Goal: Task Accomplishment & Management: Complete application form

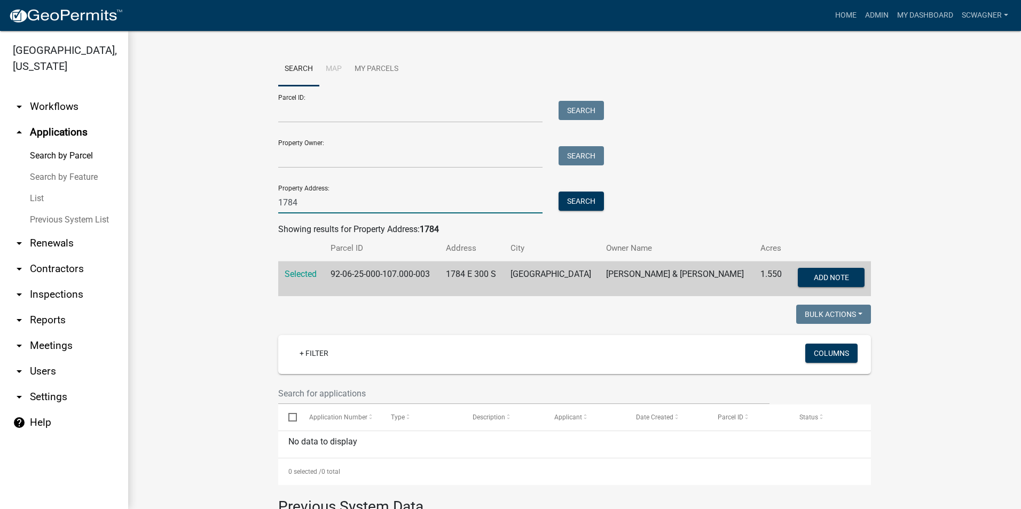
click at [301, 207] on input "1784" at bounding box center [410, 203] width 264 height 22
type input "1"
type input "3311"
click at [582, 199] on button "Search" at bounding box center [580, 201] width 45 height 19
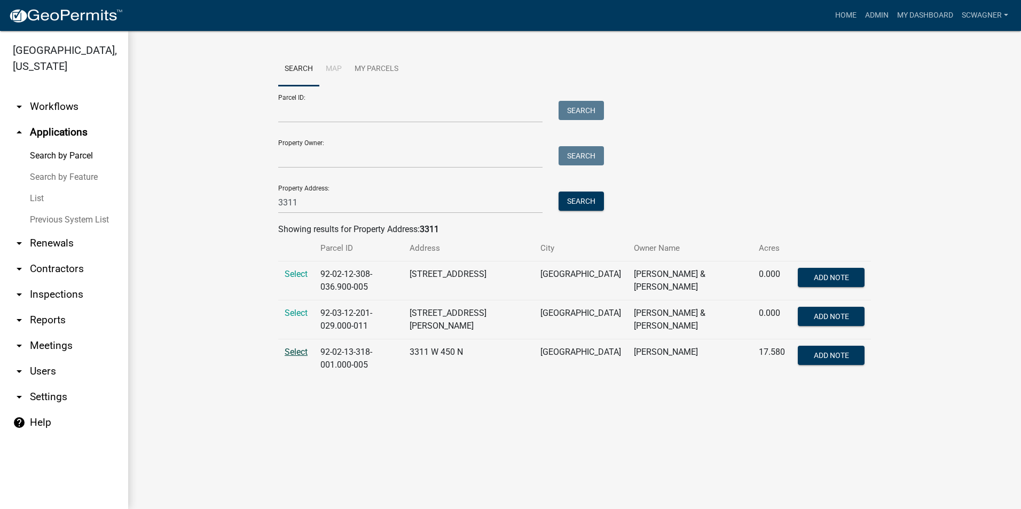
click at [300, 347] on span "Select" at bounding box center [296, 352] width 23 height 10
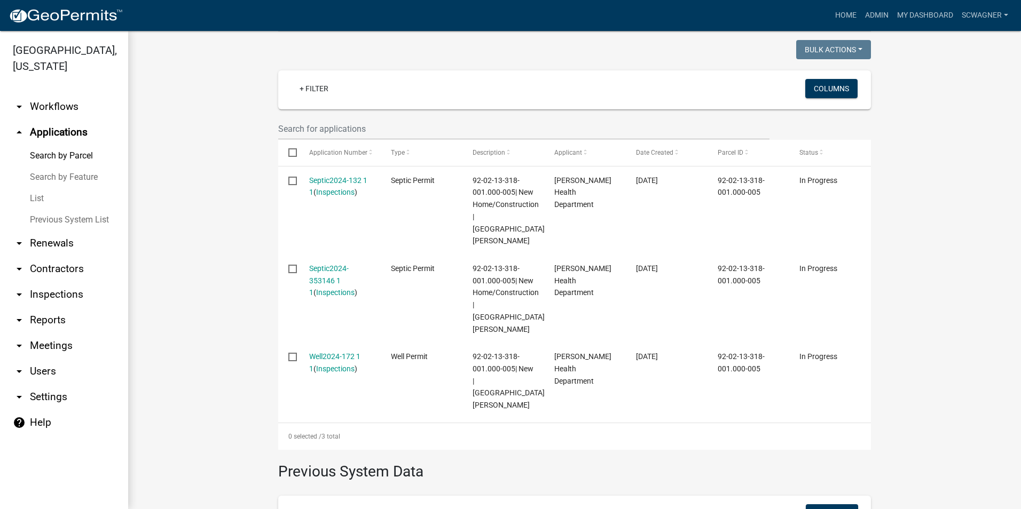
scroll to position [267, 0]
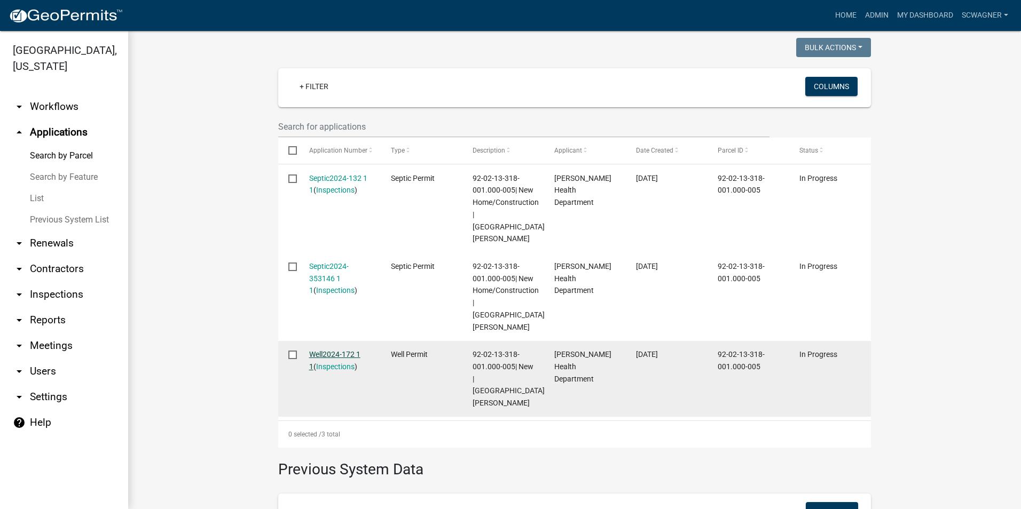
click at [332, 350] on link "Well2024-172 1 1" at bounding box center [334, 360] width 51 height 21
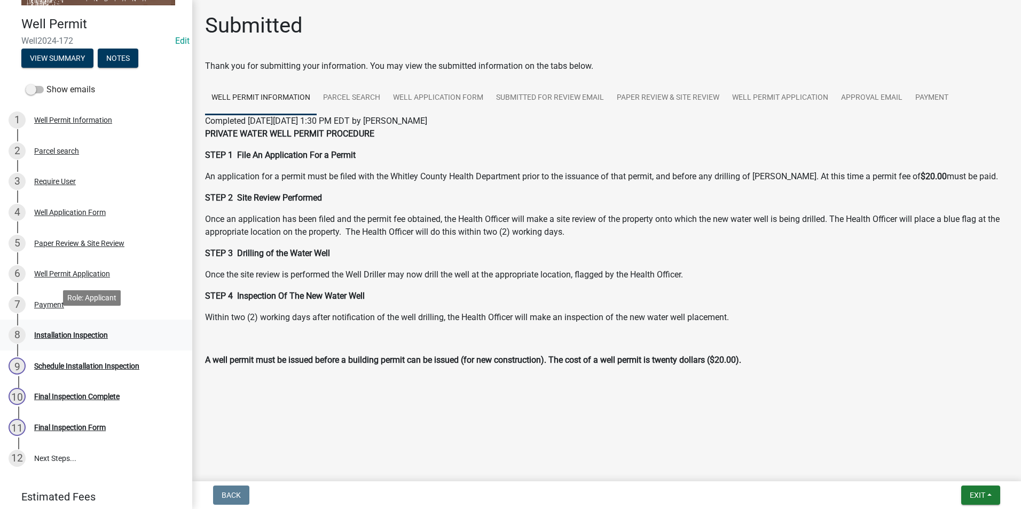
scroll to position [53, 0]
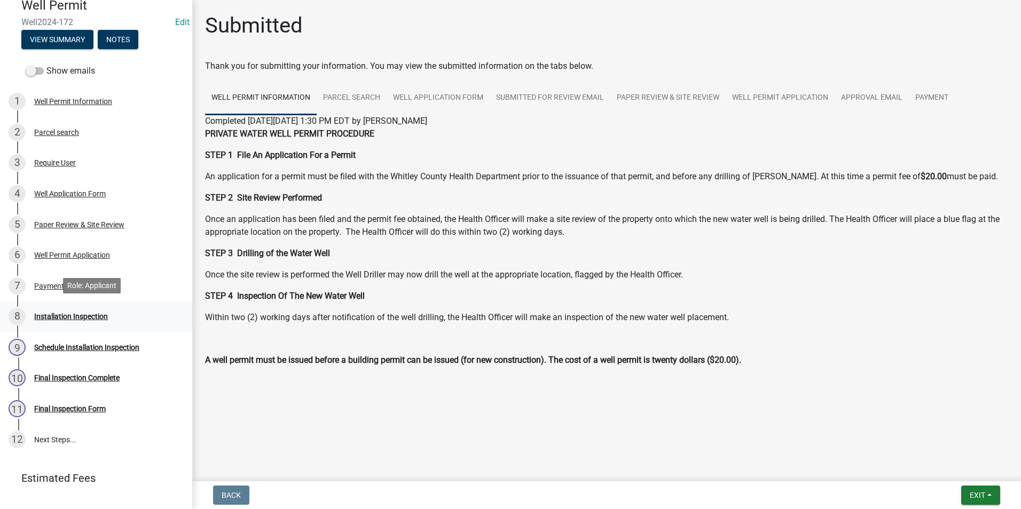
click at [78, 313] on div "Installation Inspection" at bounding box center [71, 316] width 74 height 7
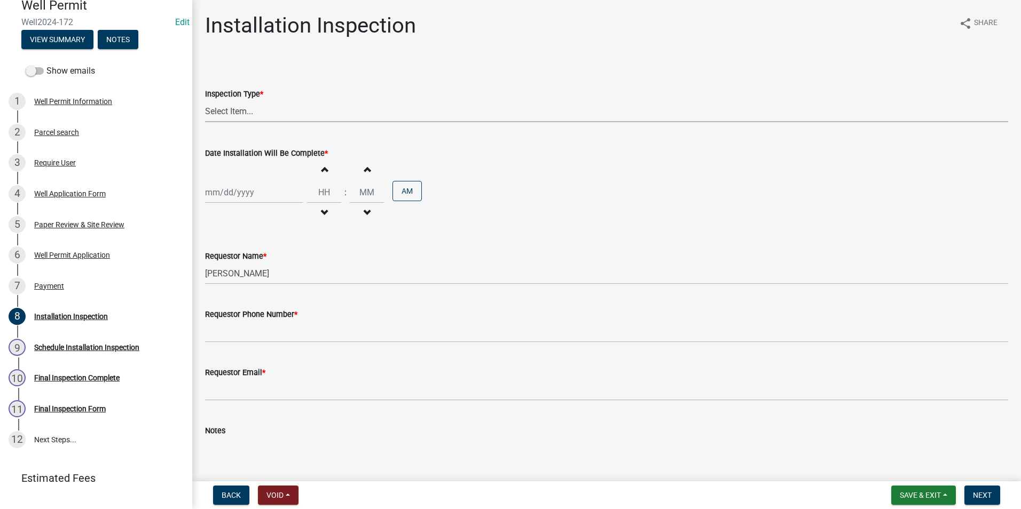
click at [239, 107] on select "Select Item... Well Installation Inspection" at bounding box center [606, 111] width 803 height 22
click at [205, 100] on select "Select Item... Well Installation Inspection" at bounding box center [606, 111] width 803 height 22
select select "4c1032d9-b43a-4610-a64a-bf970f548ad8"
click at [233, 196] on div at bounding box center [254, 193] width 98 height 22
select select "9"
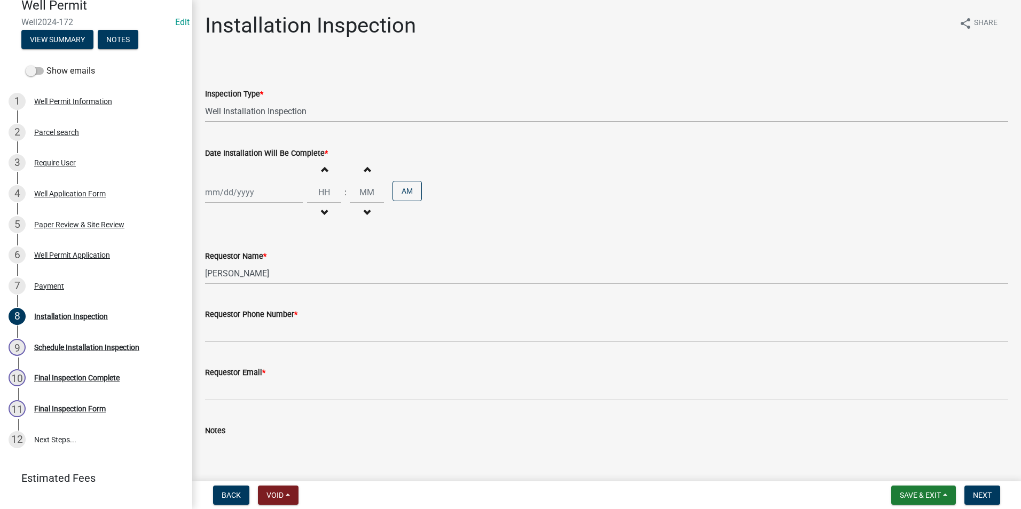
select select "2025"
click at [287, 265] on div "12" at bounding box center [283, 266] width 17 height 17
type input "[DATE]"
click at [321, 170] on span "button" at bounding box center [323, 169] width 5 height 9
type input "01"
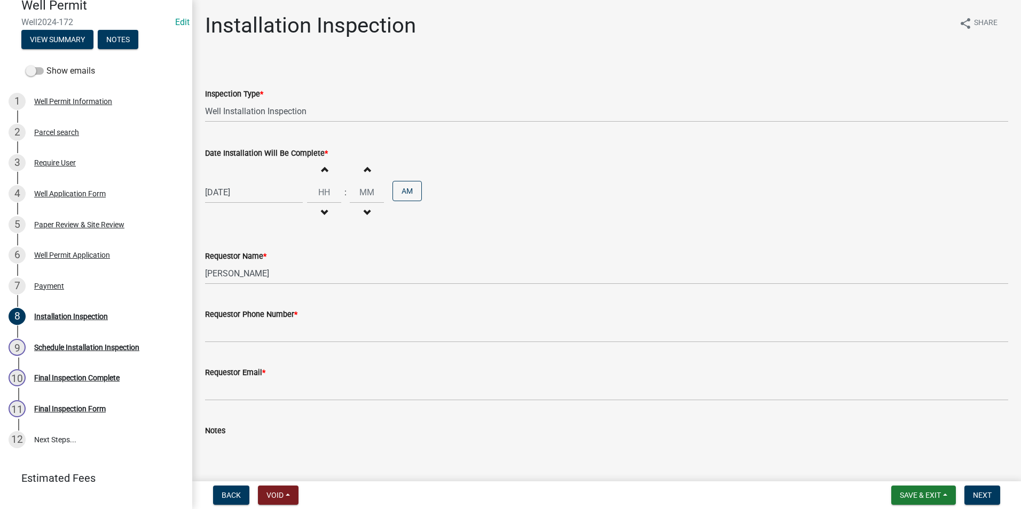
type input "00"
click at [321, 169] on span "button" at bounding box center [323, 169] width 5 height 9
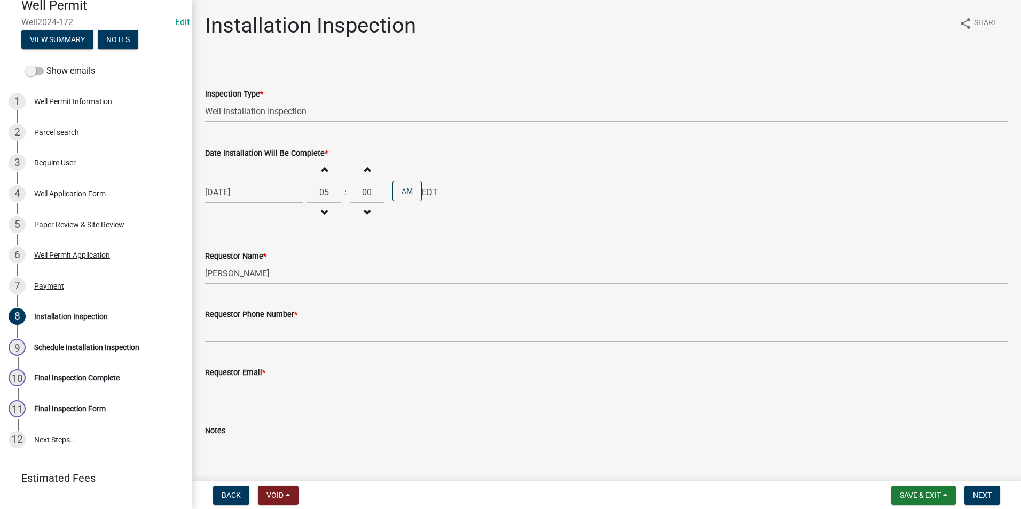
click at [321, 169] on span "button" at bounding box center [323, 169] width 5 height 9
type input "09"
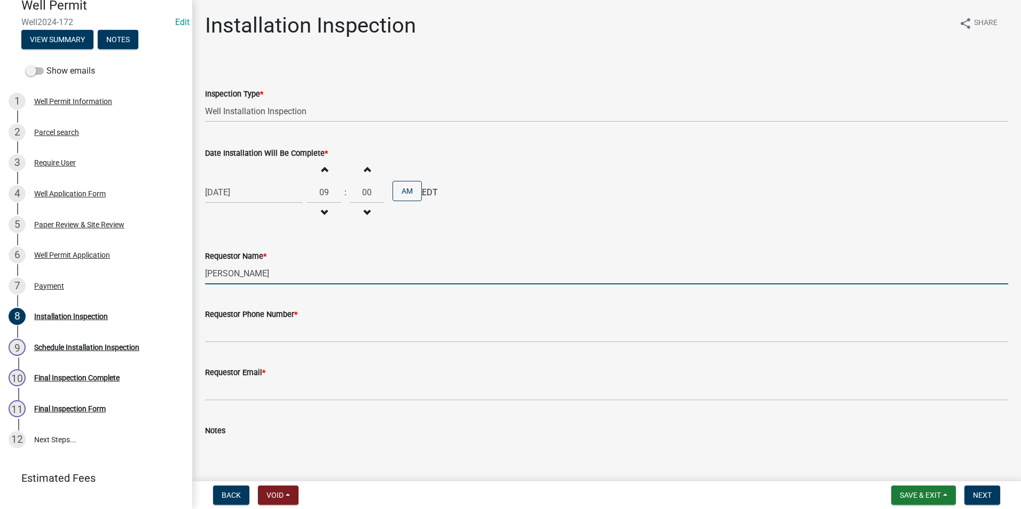
click at [267, 269] on input "[PERSON_NAME]" at bounding box center [606, 274] width 803 height 22
type input "L"
type input "[PERSON_NAME]"
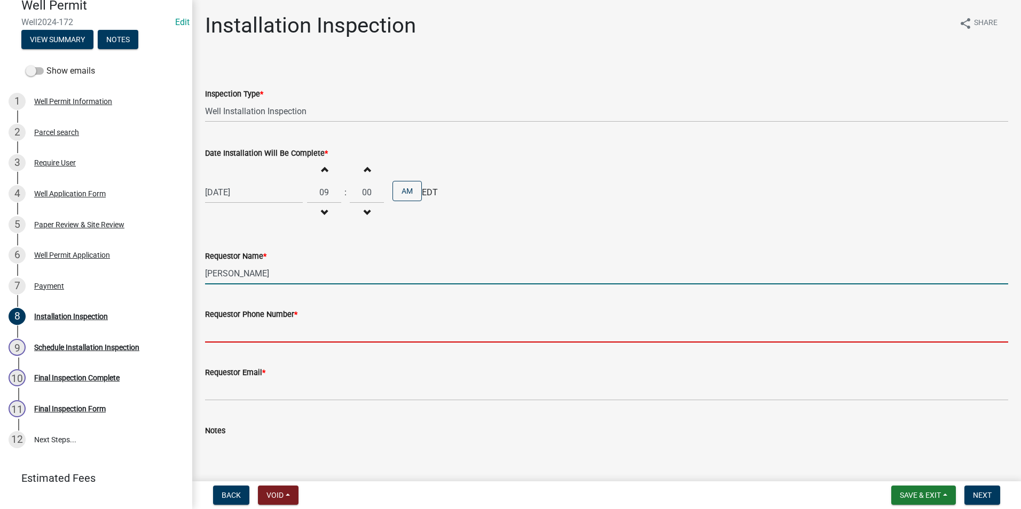
type input "2602483121"
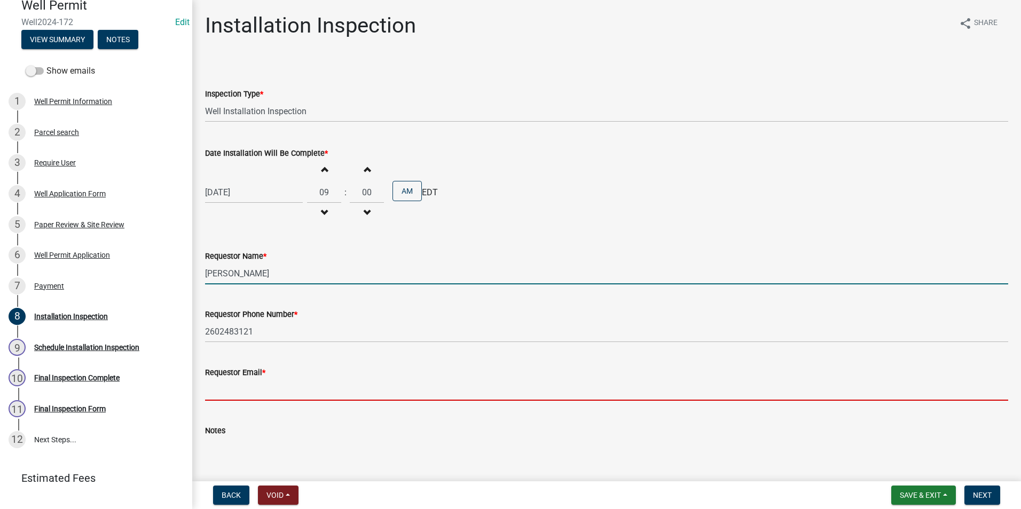
type input "[EMAIL_ADDRESS][DOMAIN_NAME]"
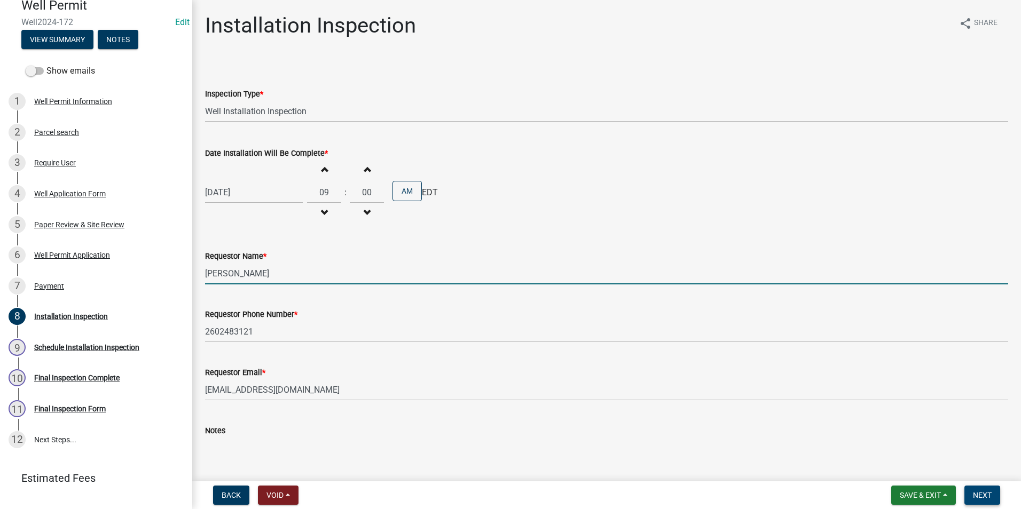
click at [988, 497] on span "Next" at bounding box center [982, 495] width 19 height 9
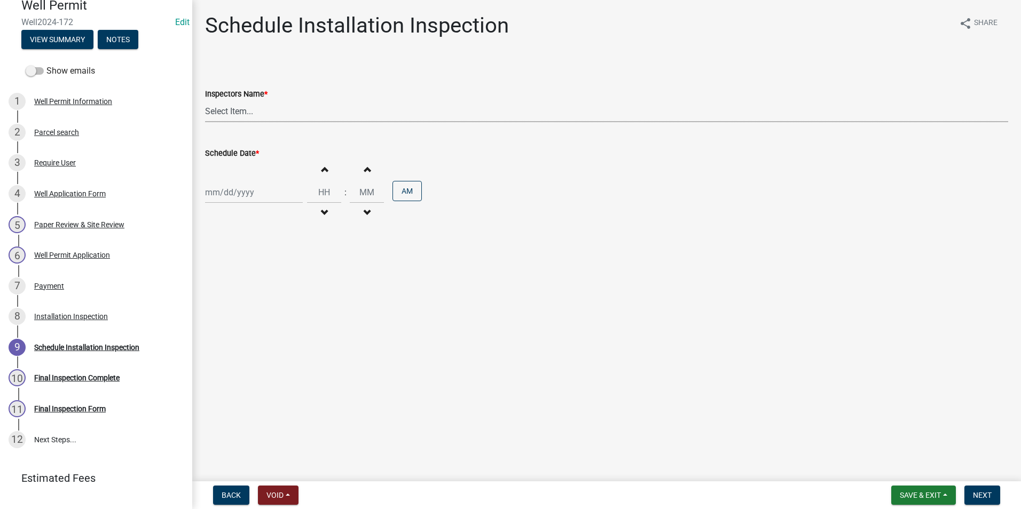
click at [241, 112] on select "Select Item... swagner ([PERSON_NAME] [PERSON_NAME]) [PERSON_NAME] ([PERSON_NAM…" at bounding box center [606, 111] width 803 height 22
select select "f7ad9f8f-cb11-4988-8b83-06889c6c21fa"
click at [205, 100] on select "Select Item... swagner ([PERSON_NAME] [PERSON_NAME]) [PERSON_NAME] ([PERSON_NAM…" at bounding box center [606, 111] width 803 height 22
select select "9"
select select "2025"
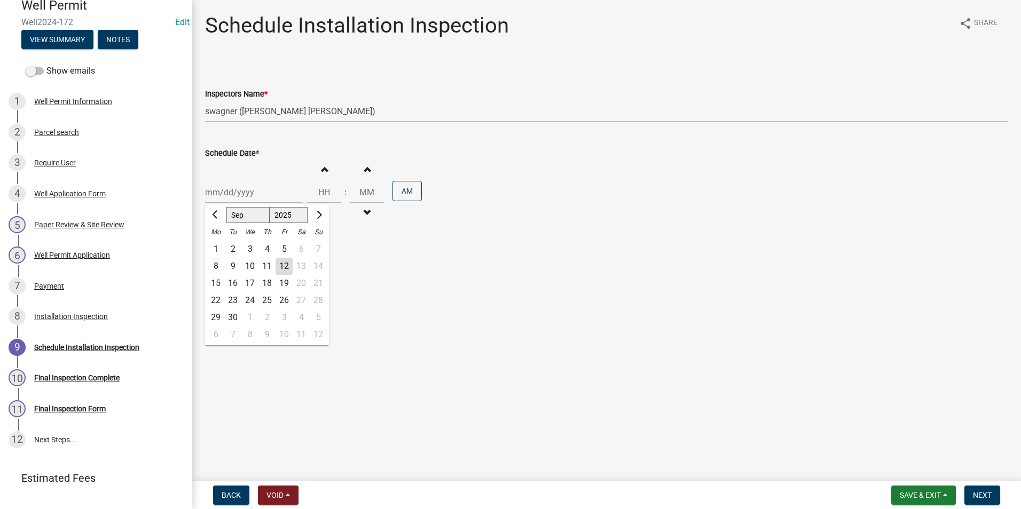
click at [225, 194] on div "[PERSON_NAME] Feb Mar Apr [PERSON_NAME][DATE] Oct Nov [DATE] 1526 1527 1528 152…" at bounding box center [254, 193] width 98 height 22
click at [282, 264] on div "12" at bounding box center [283, 266] width 17 height 17
type input "[DATE]"
click at [323, 170] on span "button" at bounding box center [323, 169] width 5 height 9
type input "01"
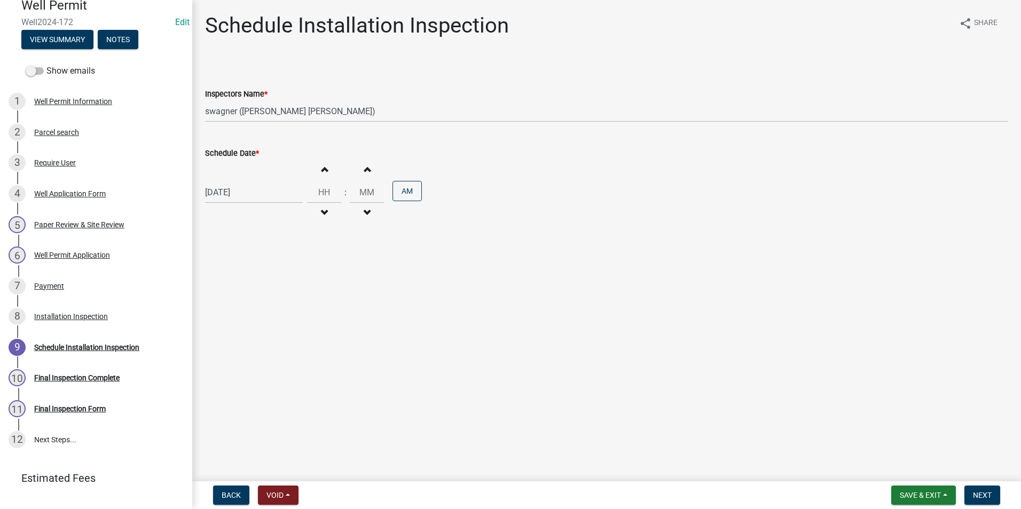
type input "00"
click at [323, 170] on span "button" at bounding box center [323, 169] width 5 height 9
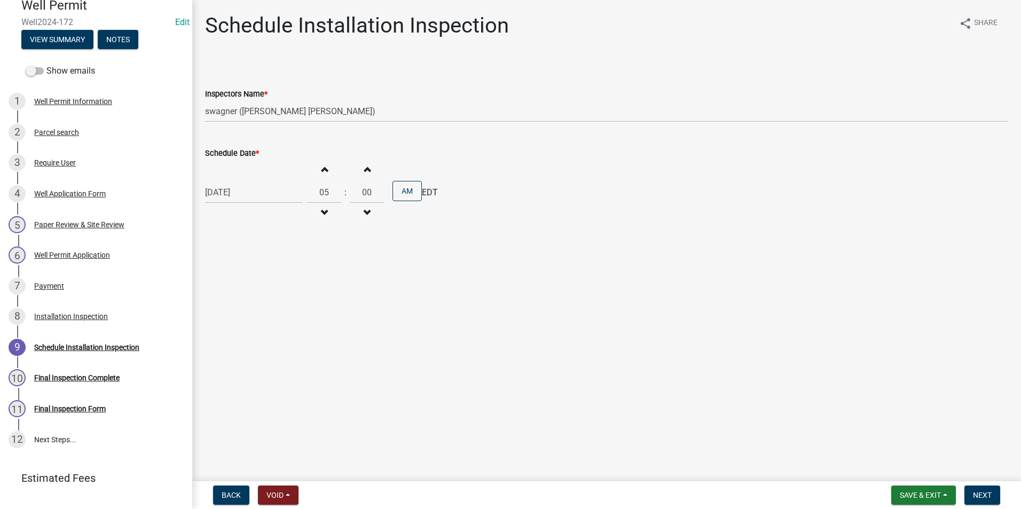
click at [323, 170] on span "button" at bounding box center [323, 169] width 5 height 9
type input "09"
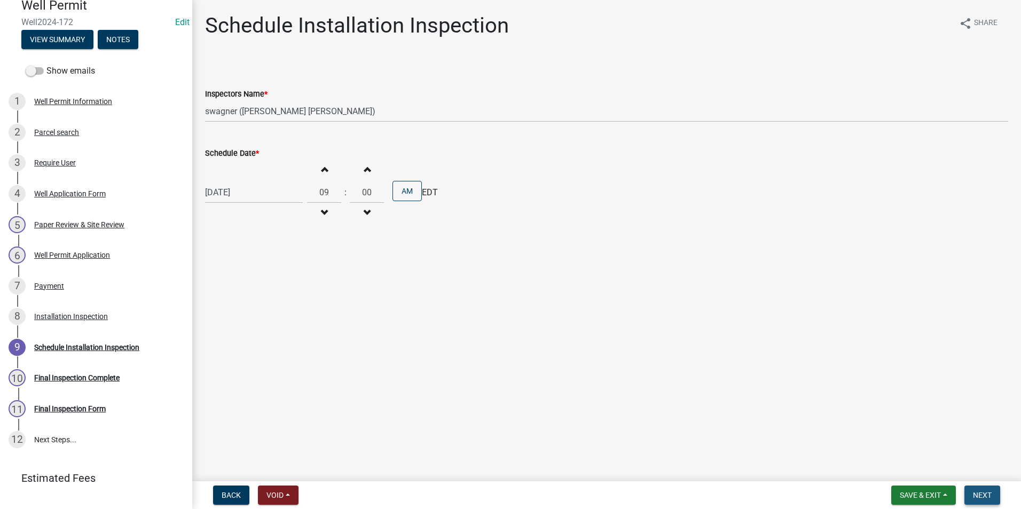
click at [984, 499] on span "Next" at bounding box center [982, 495] width 19 height 9
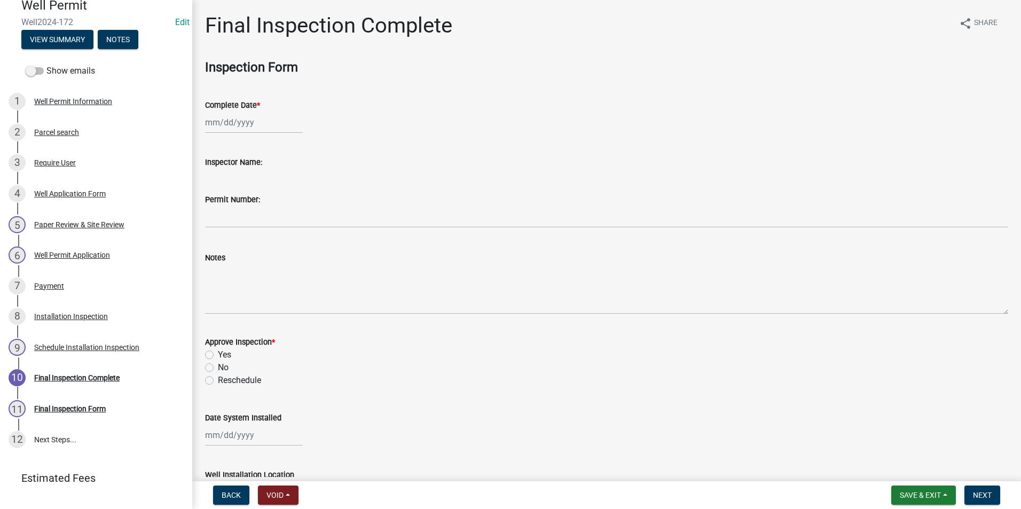
click at [243, 121] on div at bounding box center [254, 123] width 98 height 22
select select "9"
select select "2025"
click at [282, 194] on div "12" at bounding box center [283, 196] width 17 height 17
type input "[DATE]"
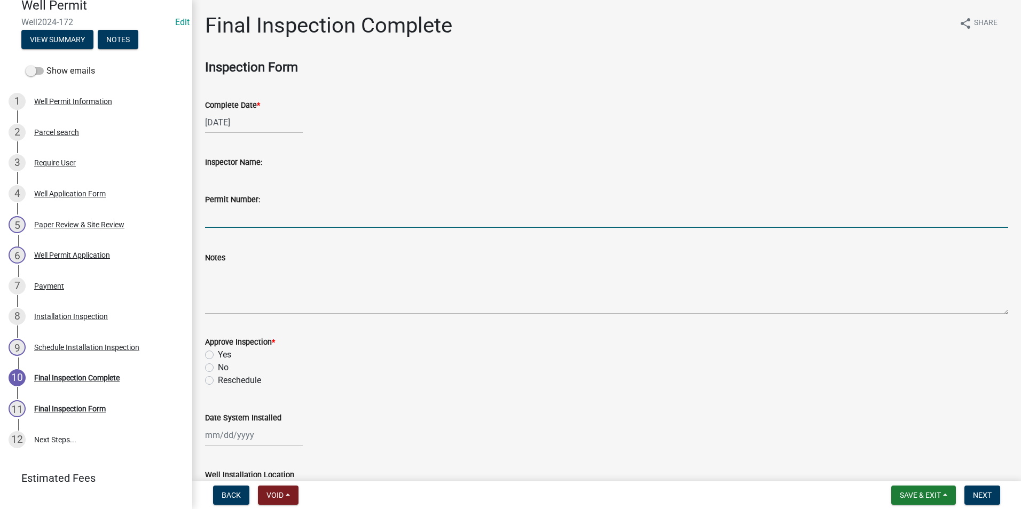
click at [249, 214] on input "Permit Number:" at bounding box center [606, 217] width 803 height 22
type input "7542"
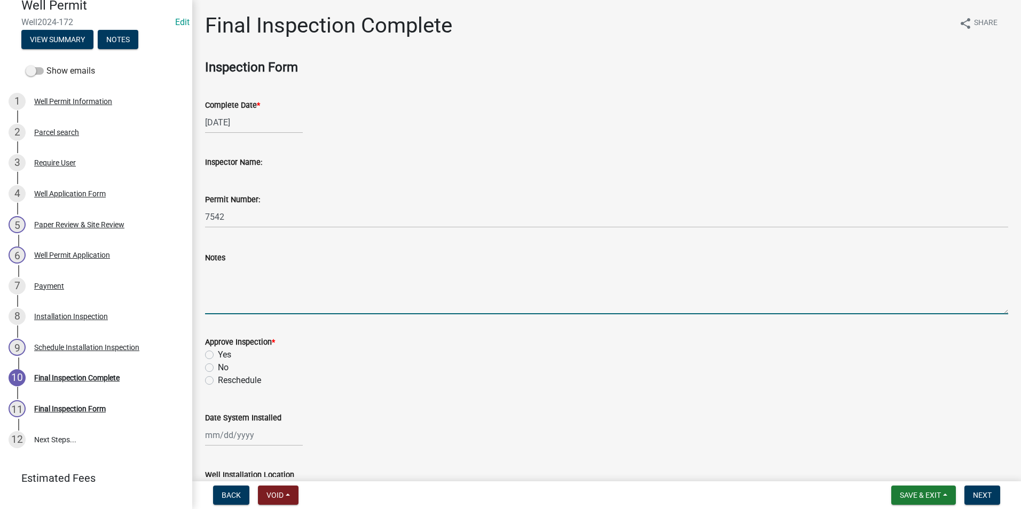
click at [232, 275] on textarea "Notes" at bounding box center [606, 289] width 803 height 50
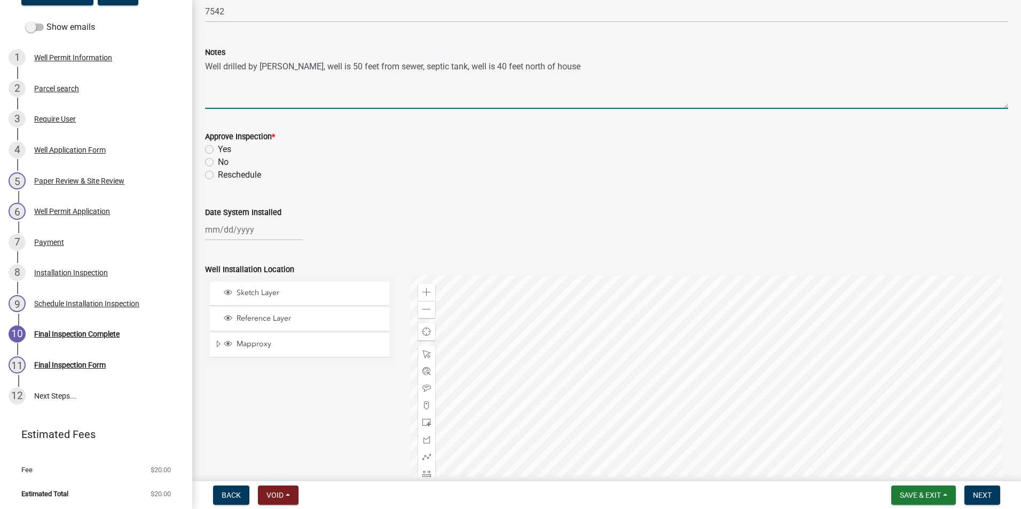
scroll to position [214, 0]
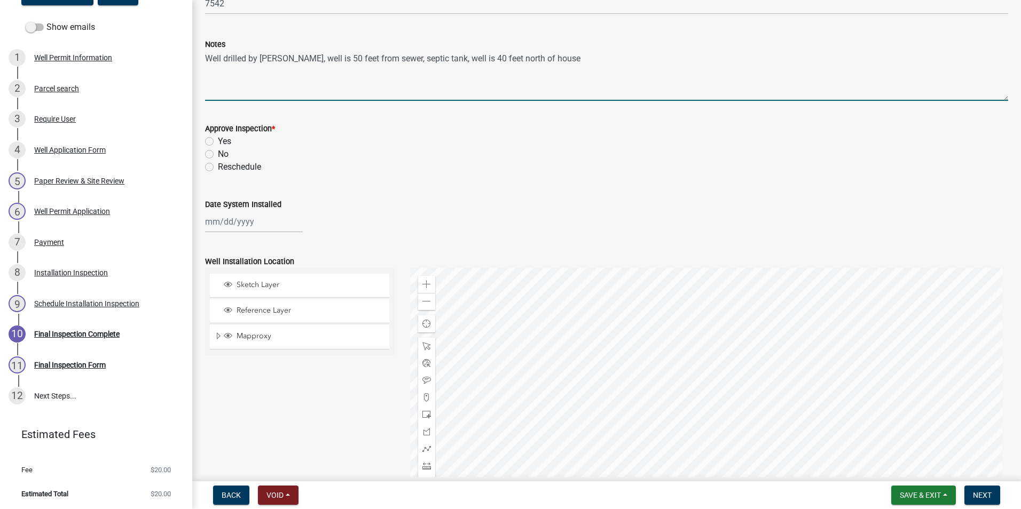
type textarea "Well drilled by [PERSON_NAME], well is 50 feet from sewer, septic tank, well is…"
click at [218, 143] on label "Yes" at bounding box center [224, 141] width 13 height 13
click at [218, 142] on input "Yes" at bounding box center [221, 138] width 7 height 7
radio input "true"
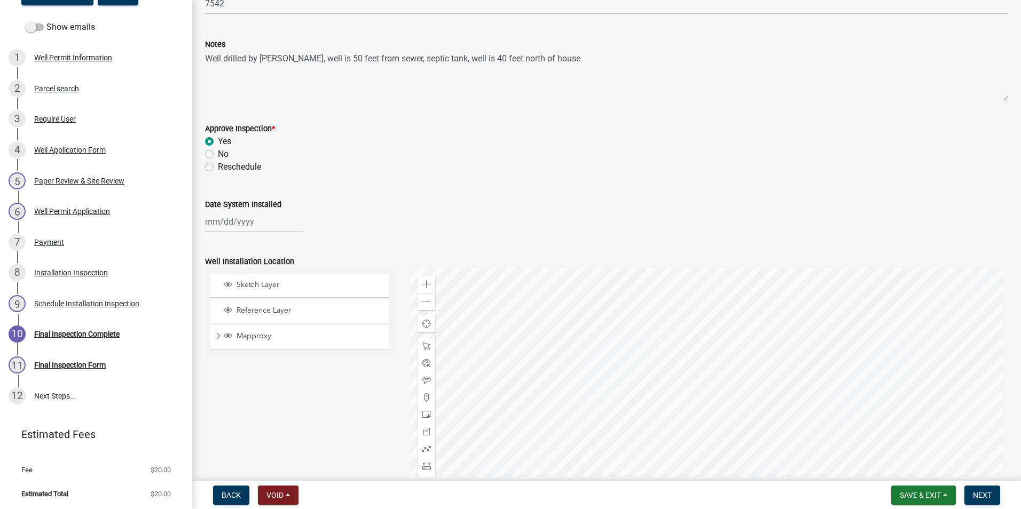
click at [238, 218] on div at bounding box center [254, 222] width 98 height 22
select select "9"
select select "2025"
drag, startPoint x: 293, startPoint y: 294, endPoint x: 284, endPoint y: 295, distance: 9.1
click at [290, 294] on div "8 9 10 11 12 13 14" at bounding box center [267, 295] width 124 height 17
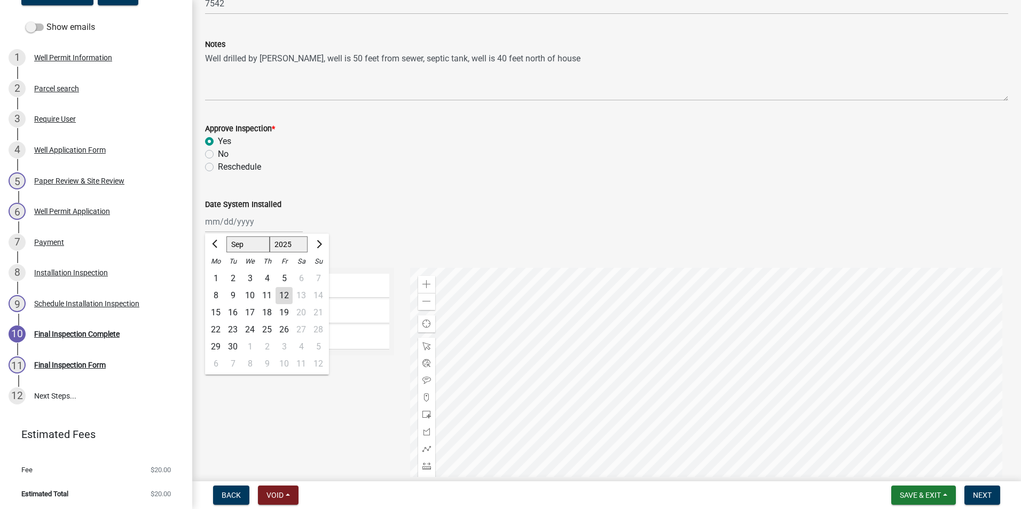
click at [285, 294] on div "12" at bounding box center [283, 295] width 17 height 17
type input "[DATE]"
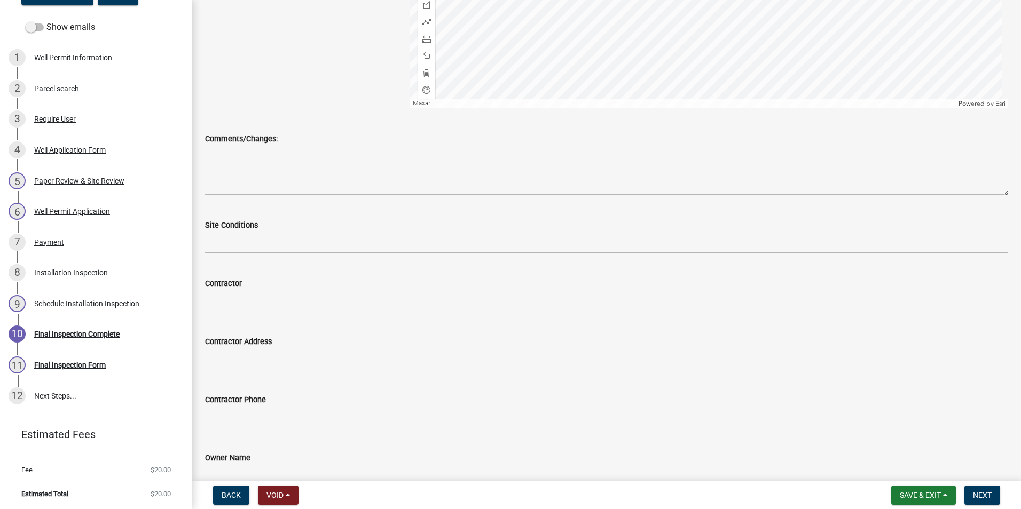
scroll to position [747, 0]
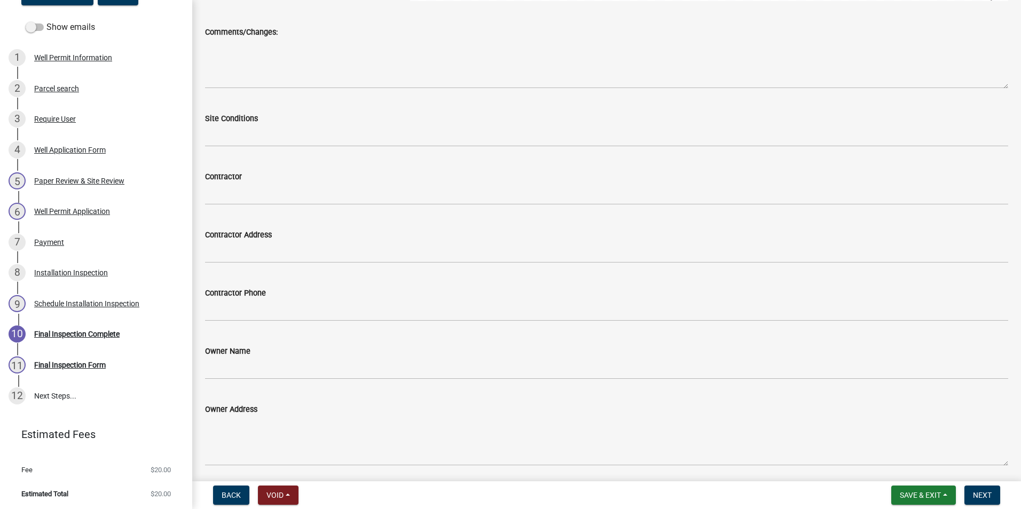
click at [234, 208] on wm-data-entity-input "Contractor" at bounding box center [606, 184] width 803 height 58
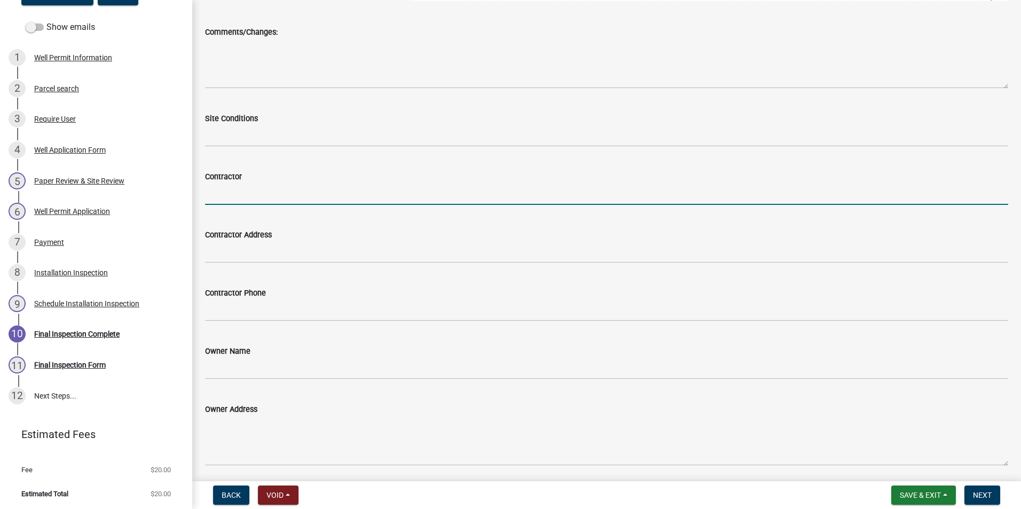
click at [233, 202] on input "Contractor" at bounding box center [606, 194] width 803 height 22
type input "[PERSON_NAME] well drilling"
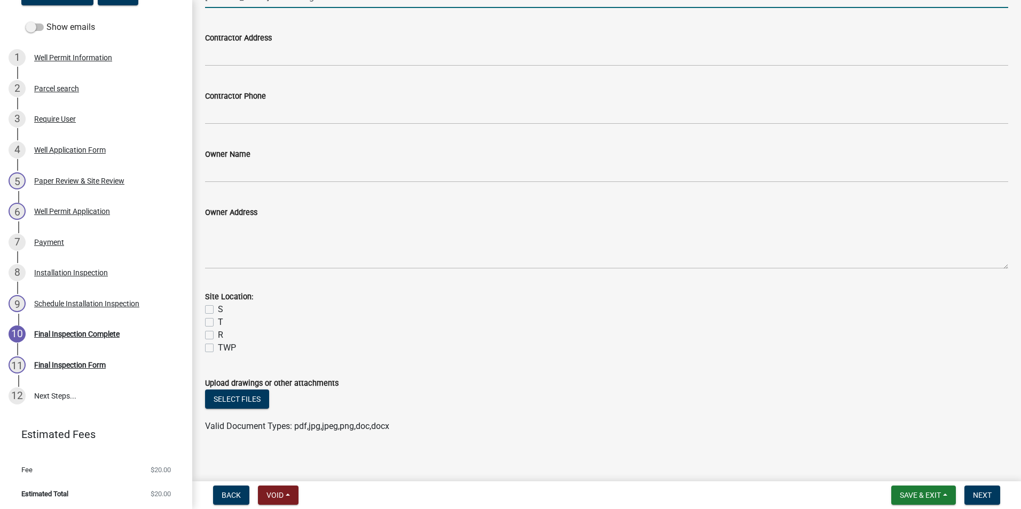
scroll to position [951, 0]
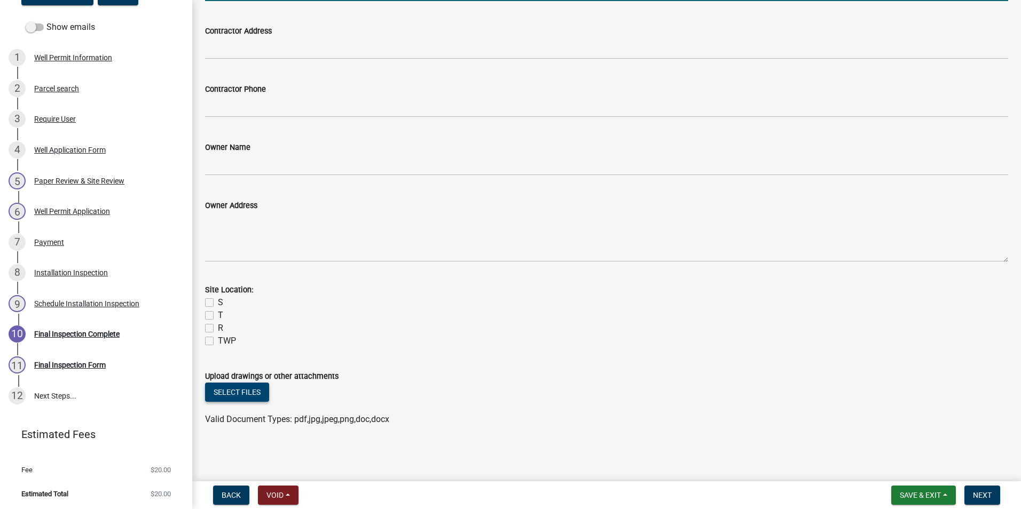
click at [243, 394] on button "Select files" at bounding box center [237, 392] width 64 height 19
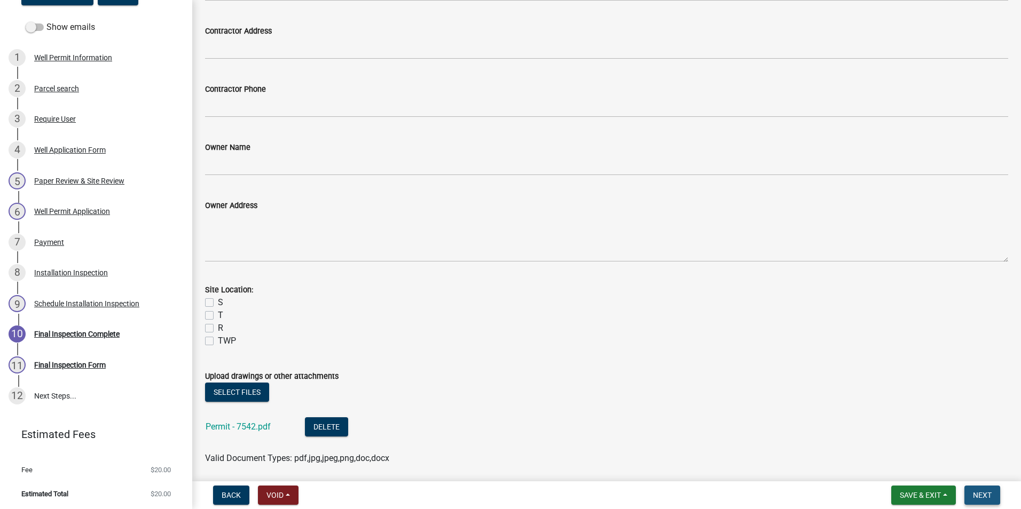
click at [974, 495] on span "Next" at bounding box center [982, 495] width 19 height 9
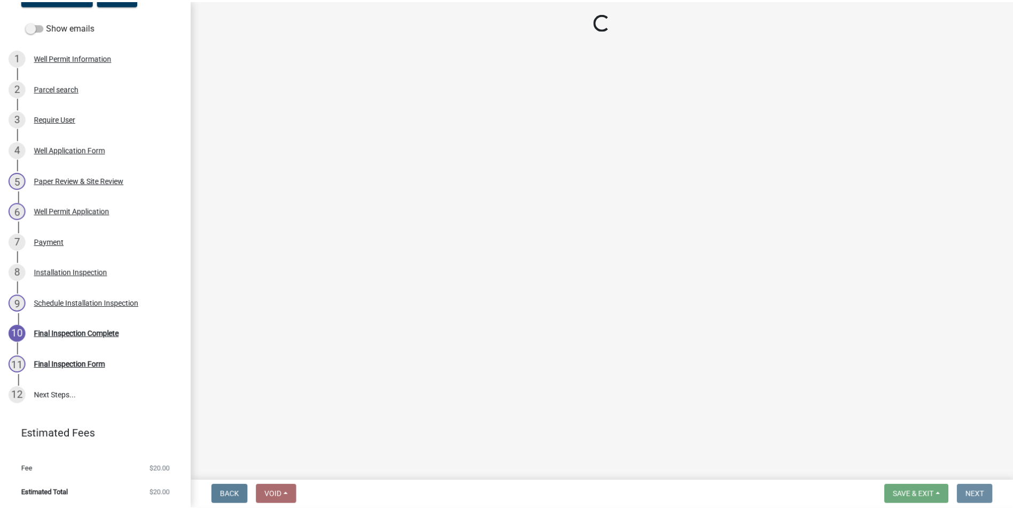
scroll to position [0, 0]
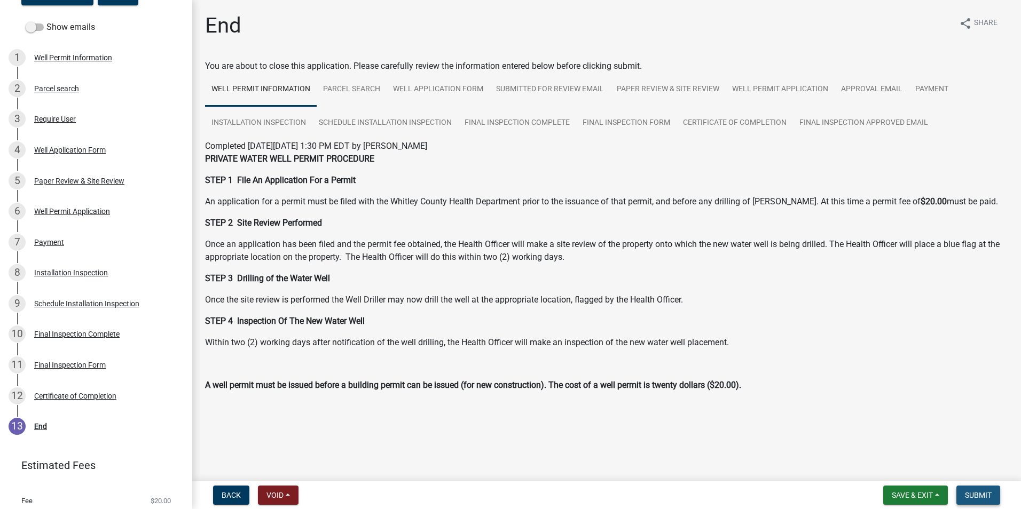
click at [966, 496] on span "Submit" at bounding box center [978, 495] width 27 height 9
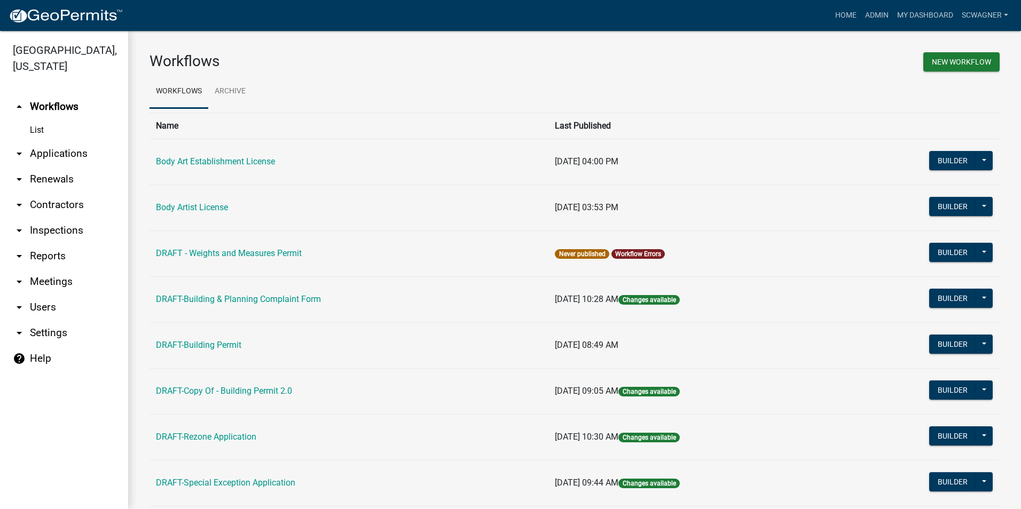
click at [63, 148] on link "arrow_drop_down Applications" at bounding box center [64, 154] width 128 height 26
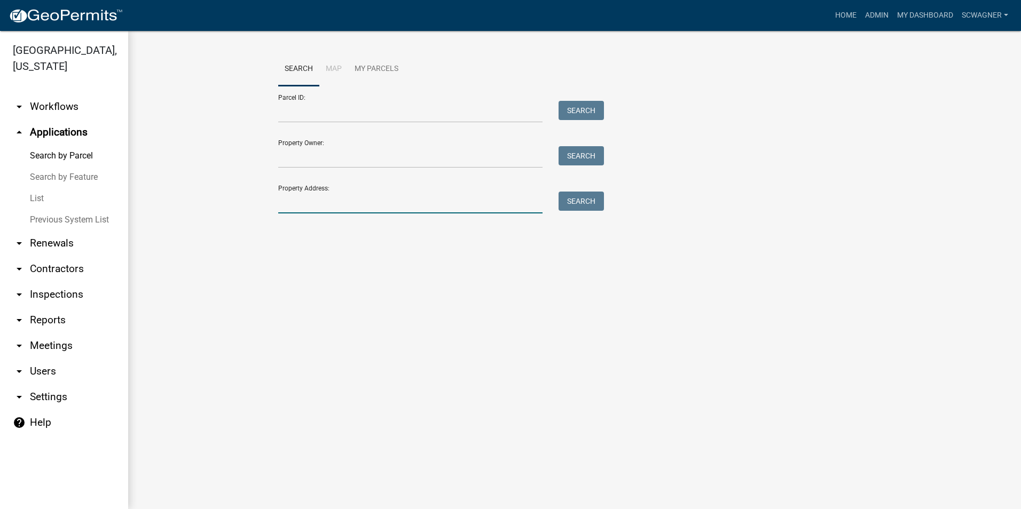
click at [304, 201] on input "Property Address:" at bounding box center [410, 203] width 264 height 22
type input "2691"
click at [582, 198] on button "Search" at bounding box center [580, 201] width 45 height 19
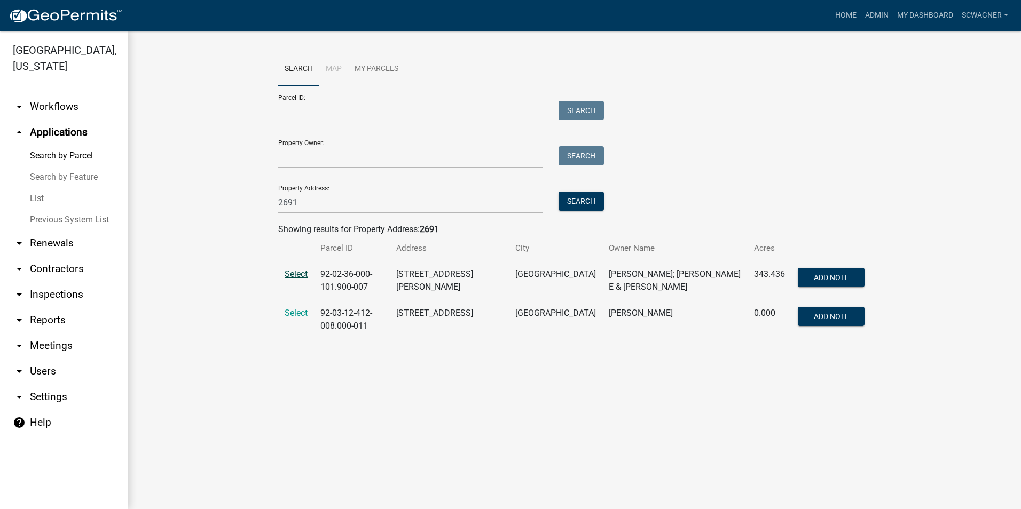
click at [293, 273] on span "Select" at bounding box center [296, 274] width 23 height 10
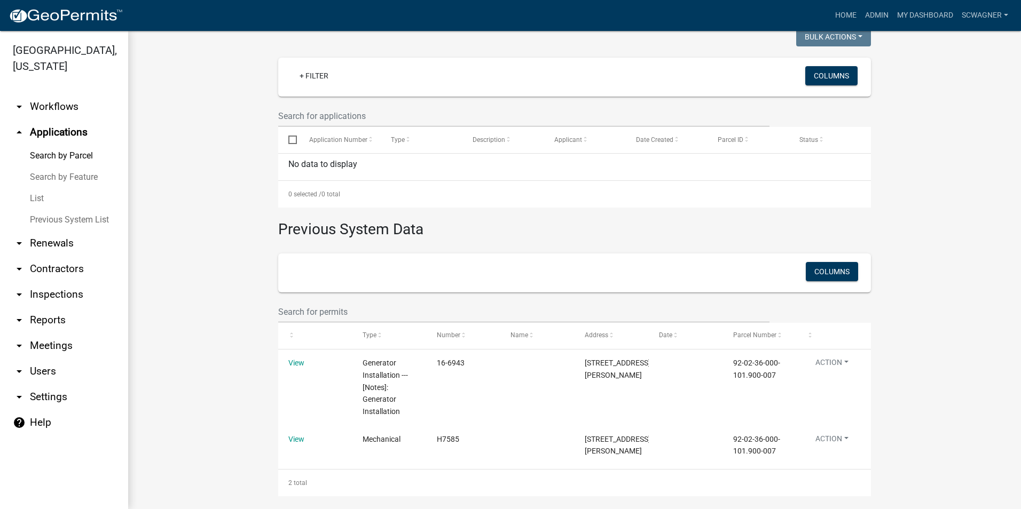
scroll to position [302, 0]
